Goal: Communication & Community: Answer question/provide support

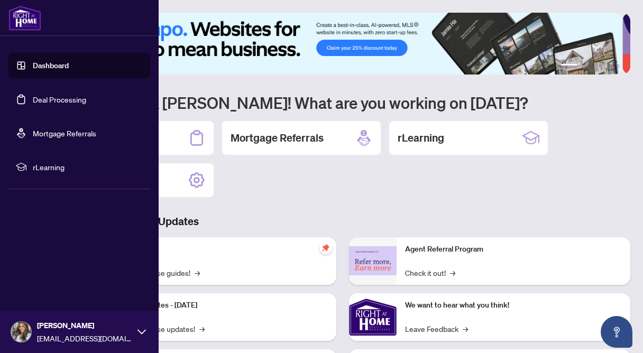
click at [61, 83] on ul "Dashboard Deal Processing Mortgage Referrals rLearning" at bounding box center [79, 116] width 142 height 127
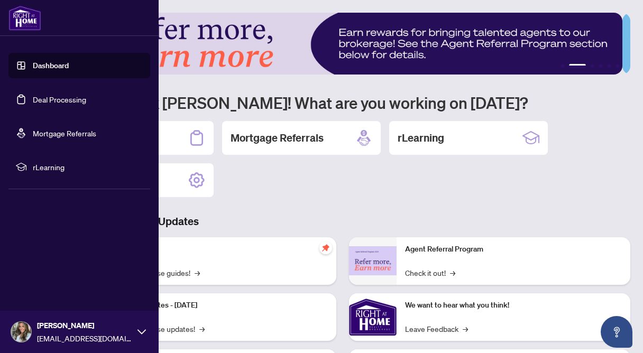
click at [55, 101] on link "Deal Processing" at bounding box center [59, 100] width 53 height 10
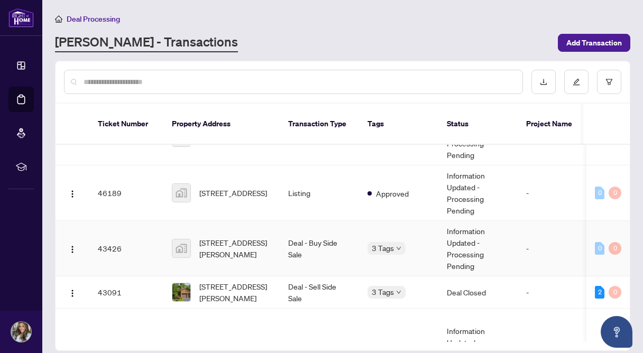
scroll to position [282, 0]
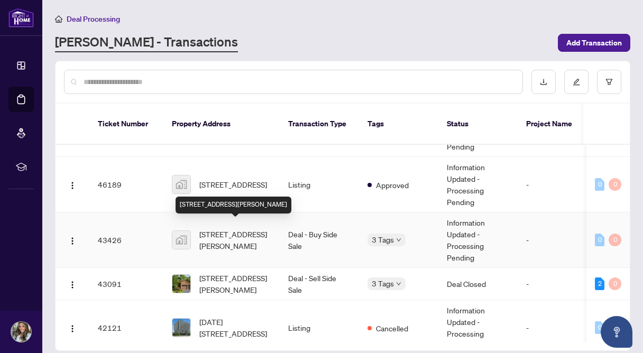
click at [239, 232] on span "[STREET_ADDRESS][PERSON_NAME]" at bounding box center [235, 240] width 72 height 23
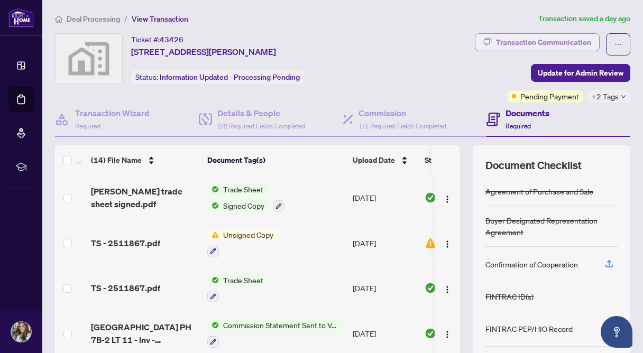
click at [541, 44] on div "Transaction Communication" at bounding box center [543, 42] width 95 height 17
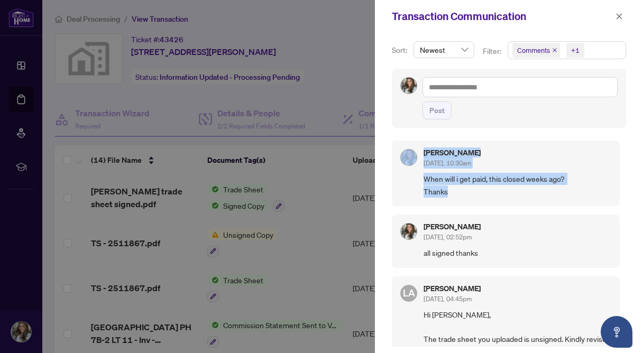
drag, startPoint x: 475, startPoint y: 191, endPoint x: 409, endPoint y: 178, distance: 67.4
click at [409, 178] on div "[PERSON_NAME] [DATE], 10:30am When will i get paid, this closed weeks ago? Than…" at bounding box center [506, 174] width 228 height 66
click at [494, 189] on span "When will i get paid, this closed weeks ago? Thanks" at bounding box center [518, 185] width 188 height 25
drag, startPoint x: 464, startPoint y: 197, endPoint x: 423, endPoint y: 182, distance: 43.4
click at [423, 182] on div "[PERSON_NAME] [DATE], 10:30am When will i get paid, this closed weeks ago? Than…" at bounding box center [506, 174] width 228 height 66
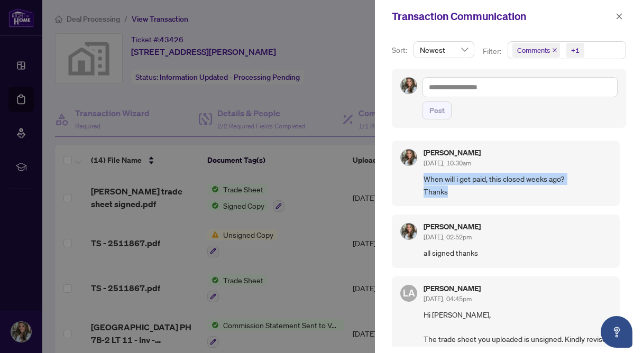
copy span "When will i get paid, this closed weeks ago? Thanks"
click at [439, 90] on textarea at bounding box center [520, 87] width 195 height 20
paste textarea "**********"
type textarea "**********"
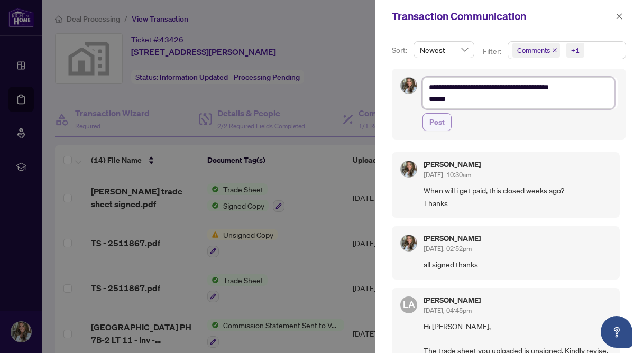
type textarea "**********"
click at [436, 125] on span "Post" at bounding box center [437, 122] width 15 height 17
type textarea "**********"
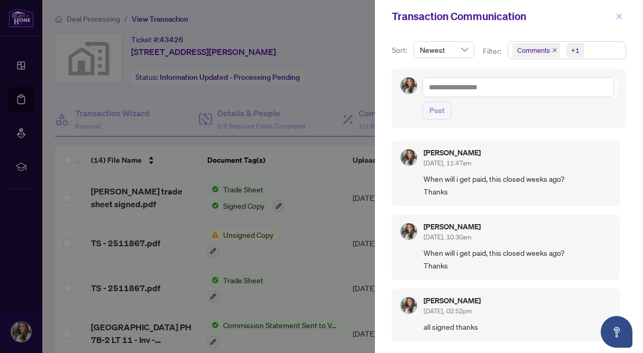
click at [620, 20] on span "button" at bounding box center [619, 16] width 7 height 17
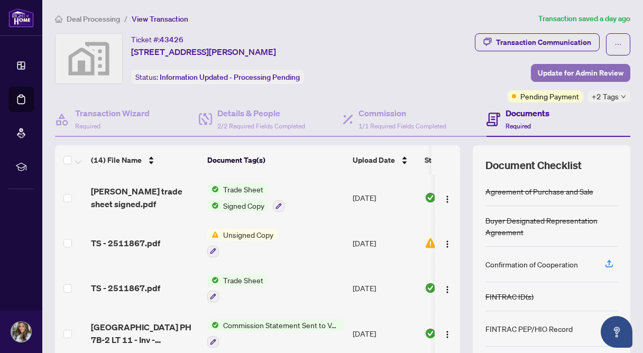
click at [559, 77] on span "Update for Admin Review" at bounding box center [581, 73] width 86 height 17
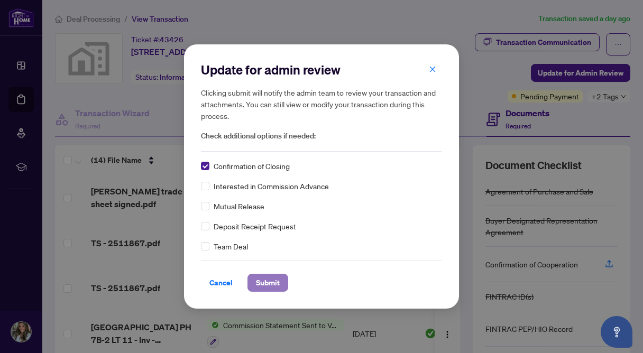
click at [278, 288] on span "Submit" at bounding box center [268, 283] width 24 height 17
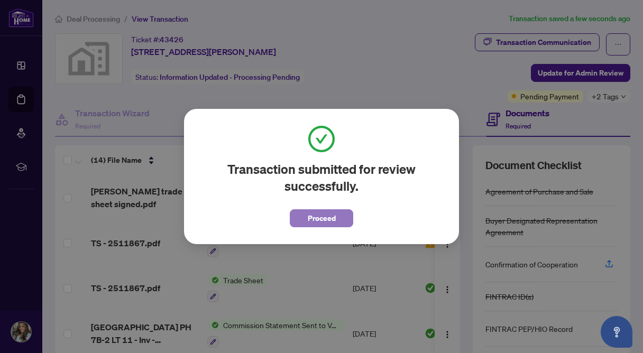
click at [308, 221] on span "Proceed" at bounding box center [322, 218] width 28 height 17
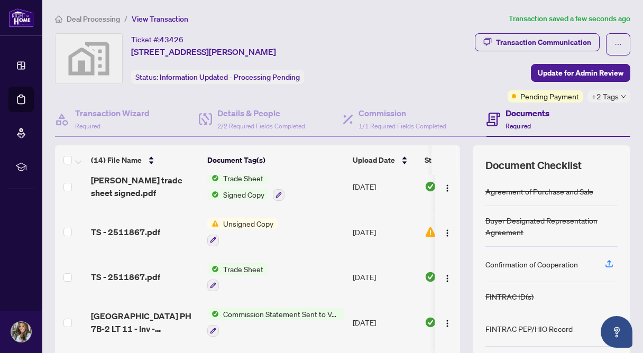
scroll to position [72, 0]
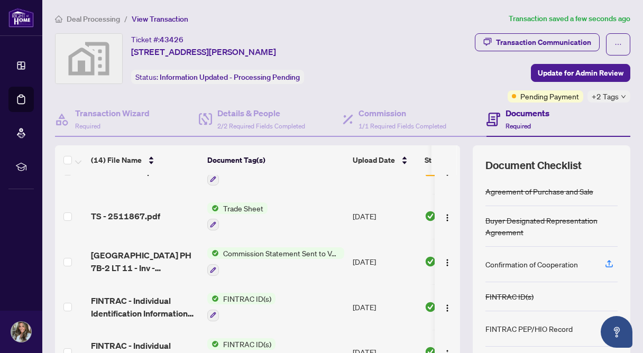
click at [289, 248] on span "Commission Statement Sent to Vendor" at bounding box center [281, 254] width 125 height 12
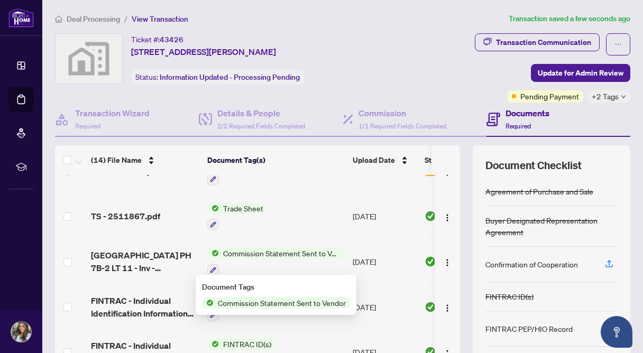
click at [271, 304] on span "Commission Statement Sent to Vendor" at bounding box center [282, 303] width 137 height 12
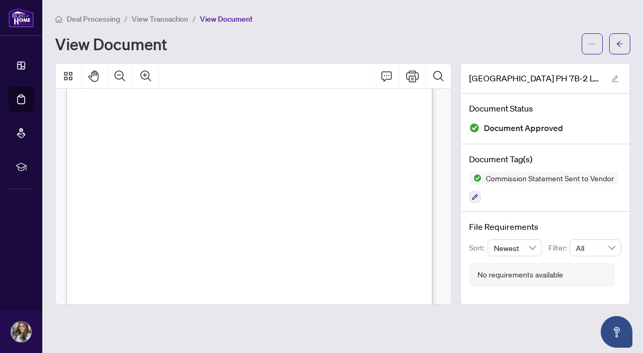
scroll to position [67, 0]
click at [621, 48] on span "button" at bounding box center [619, 43] width 7 height 17
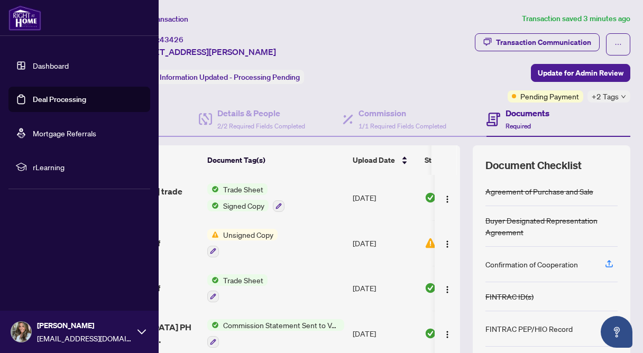
click at [33, 96] on link "Deal Processing" at bounding box center [59, 100] width 53 height 10
